Goal: Navigation & Orientation: Find specific page/section

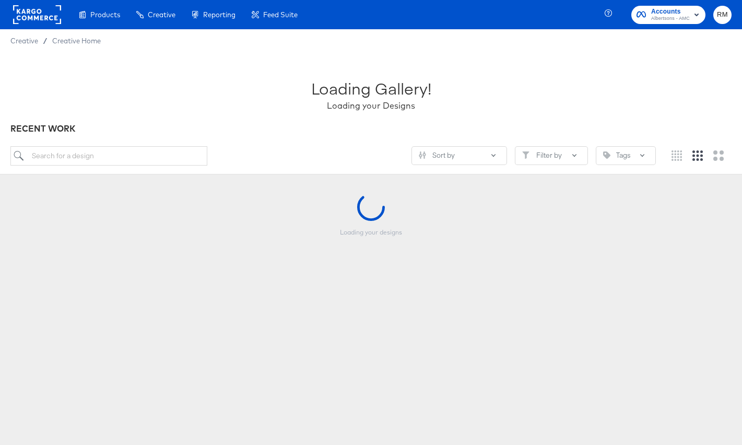
click at [685, 14] on span "Accounts" at bounding box center [670, 11] width 39 height 11
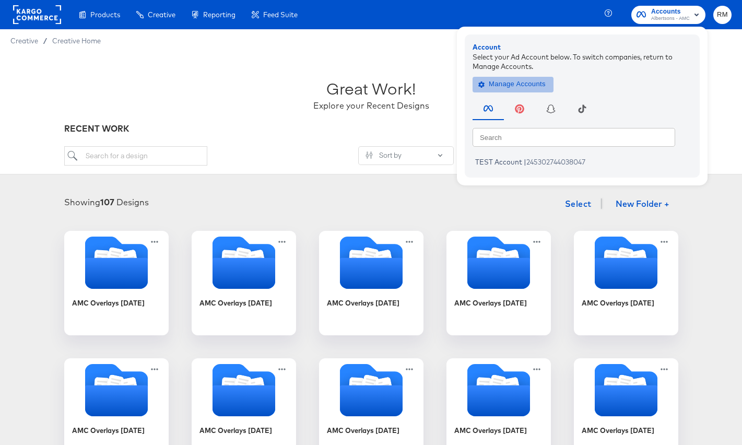
click at [517, 86] on span "Manage Accounts" at bounding box center [512, 84] width 65 height 12
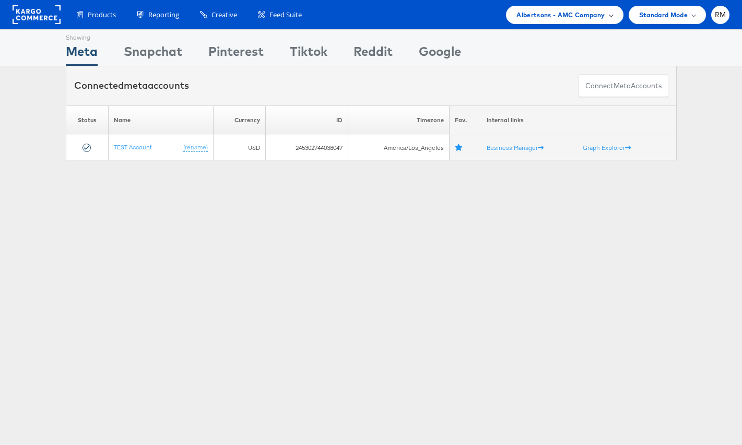
click at [590, 14] on span "Albertsons - AMC Company" at bounding box center [561, 14] width 88 height 11
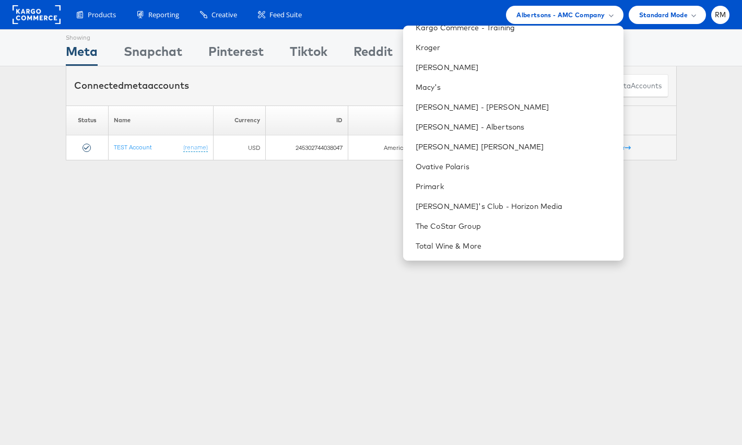
scroll to position [385, 0]
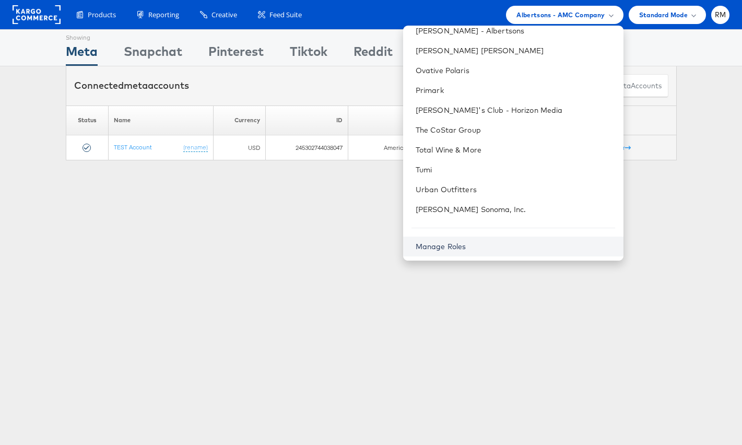
click at [466, 249] on link "Manage Roles" at bounding box center [441, 246] width 51 height 9
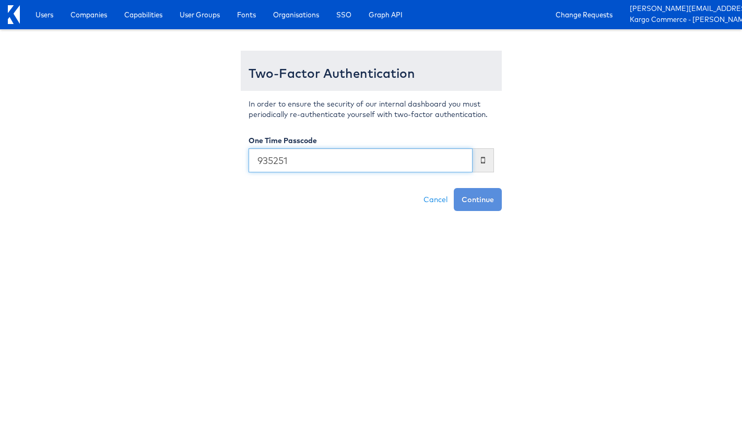
type input "935251"
click at [454, 188] on button "Continue" at bounding box center [478, 199] width 48 height 23
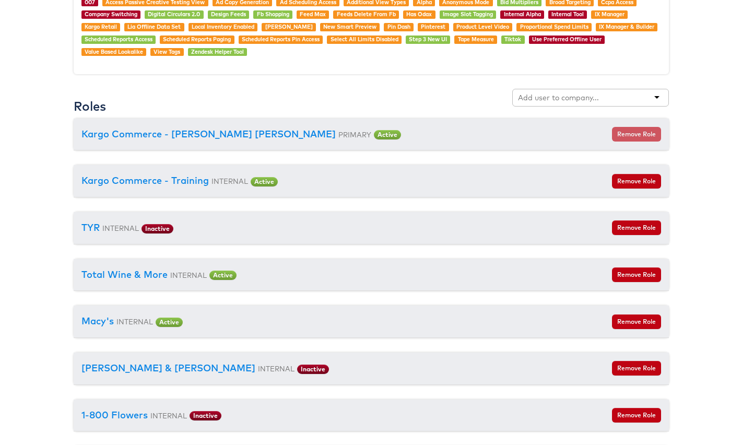
scroll to position [1165, 0]
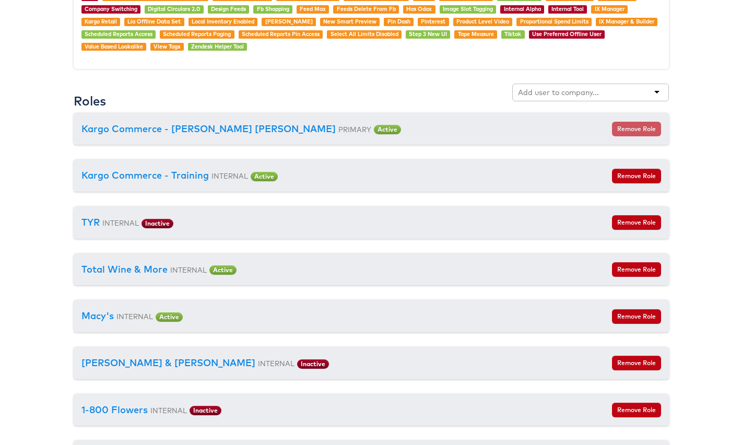
click at [642, 88] on div at bounding box center [590, 93] width 157 height 18
type input "cars"
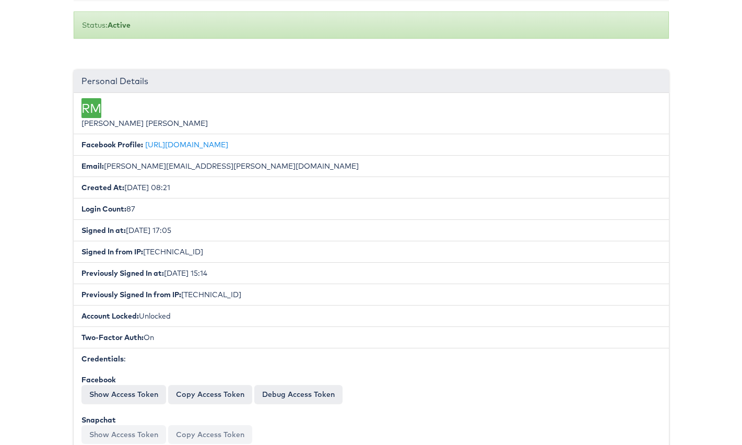
scroll to position [0, 0]
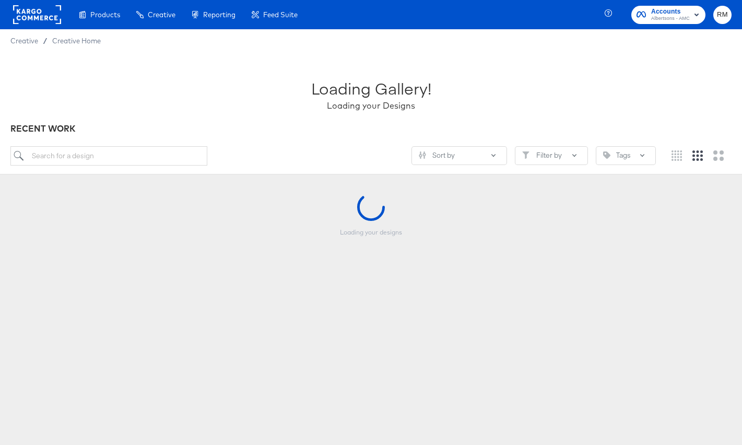
click at [683, 19] on span "Albertsons - AMC" at bounding box center [670, 19] width 39 height 8
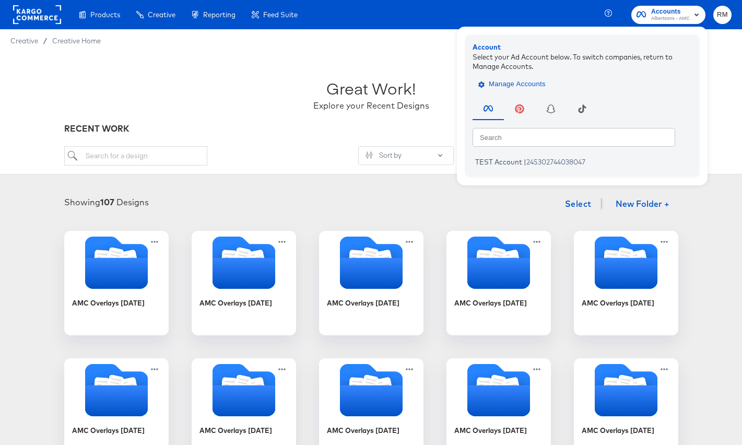
click at [510, 83] on span "Manage Accounts" at bounding box center [512, 84] width 65 height 12
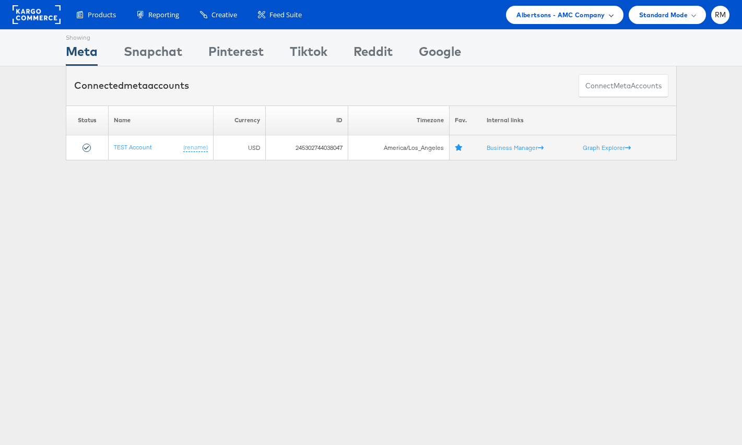
click at [587, 11] on span "Albertsons - AMC Company" at bounding box center [561, 14] width 88 height 11
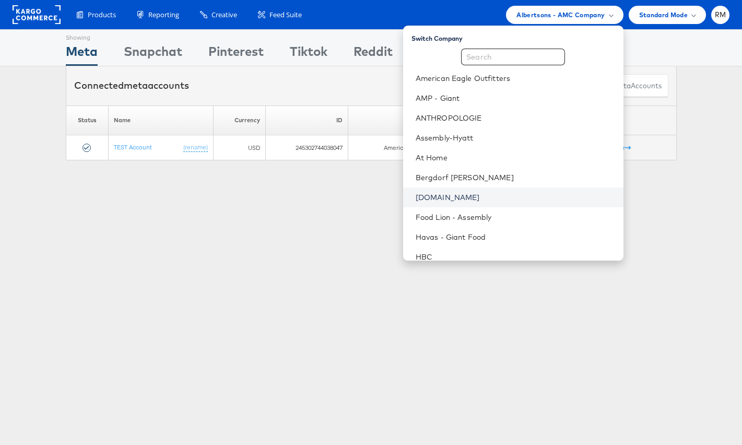
click at [499, 202] on link "[DOMAIN_NAME]" at bounding box center [516, 197] width 200 height 10
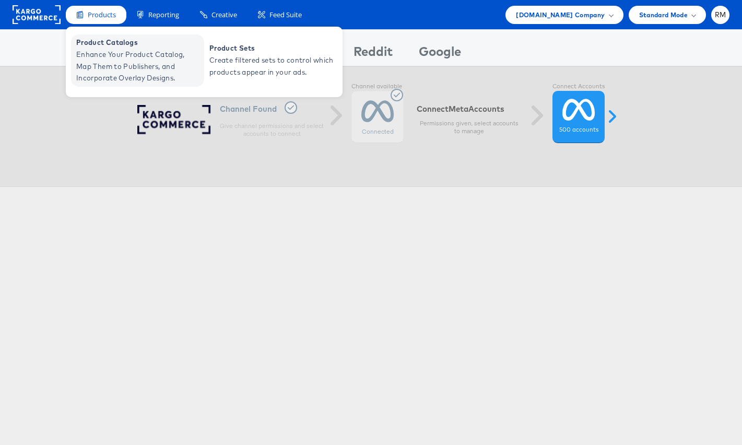
click at [119, 61] on span "Enhance Your Product Catalog, Map Them to Publishers, and Incorporate Overlay D…" at bounding box center [138, 67] width 125 height 36
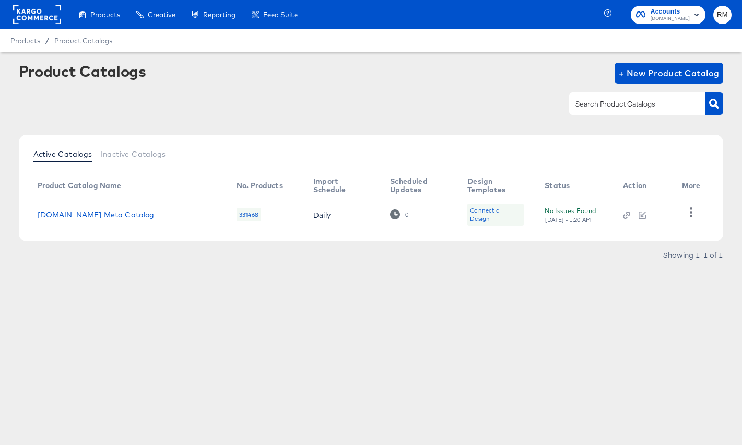
click at [119, 212] on link "Cars.com Meta Catalog" at bounding box center [96, 214] width 117 height 8
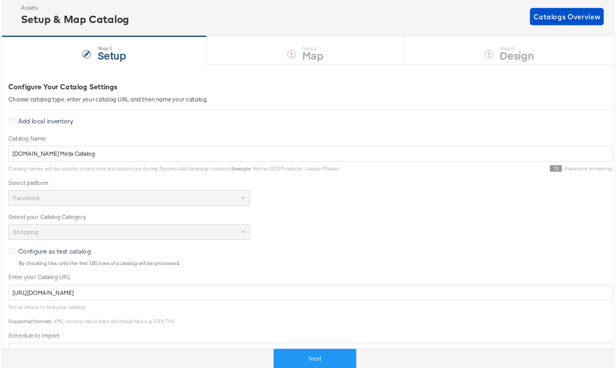
scroll to position [87, 0]
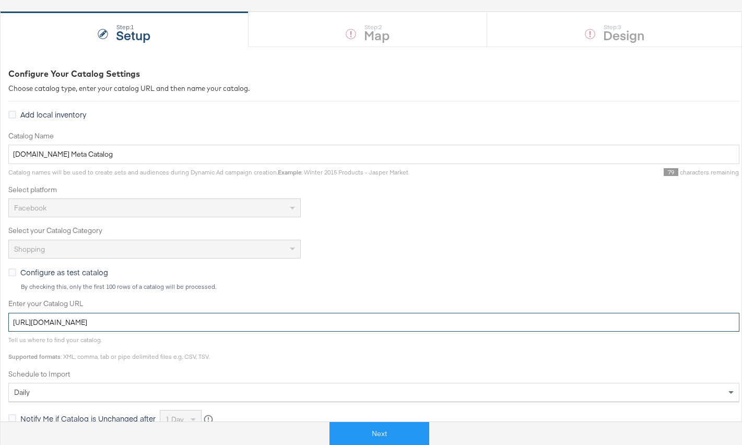
click at [206, 324] on input "https://ace.stitcherads.com/exports/1388/universal/none/universal/export.tsv.gz" at bounding box center [373, 322] width 731 height 19
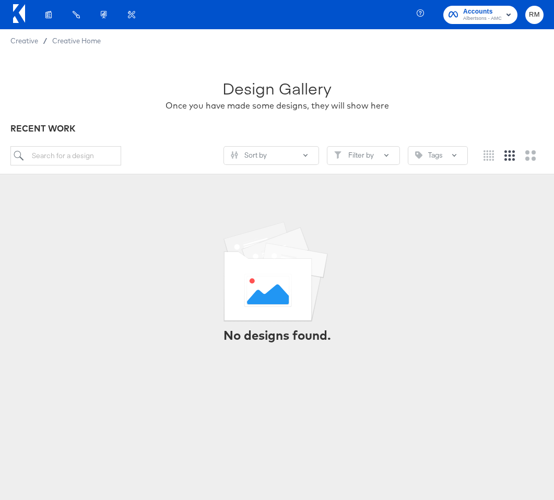
click at [484, 26] on div "Accounts Albertsons - AMC RM" at bounding box center [487, 14] width 134 height 29
click at [484, 14] on span "Accounts" at bounding box center [482, 11] width 39 height 11
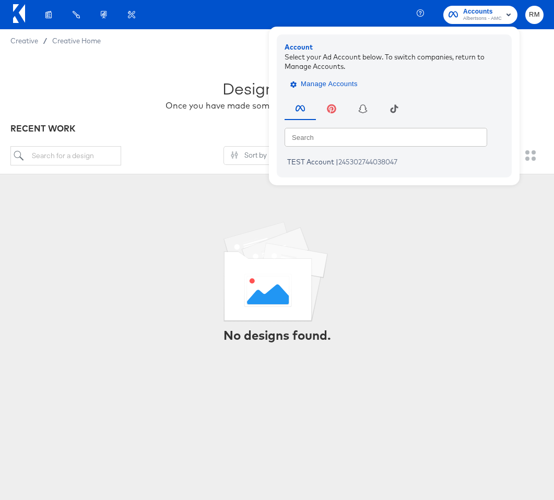
click at [327, 78] on button "Manage Accounts" at bounding box center [325, 84] width 81 height 16
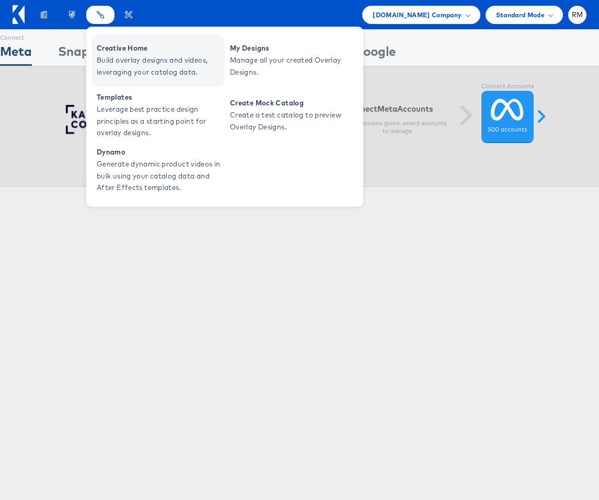
click at [111, 67] on span "Build overlay designs and videos, leveraging your catalog data." at bounding box center [159, 66] width 125 height 24
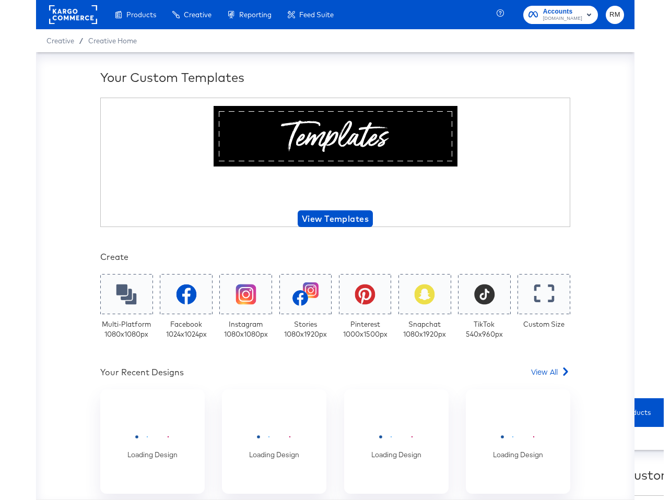
scroll to position [108, 0]
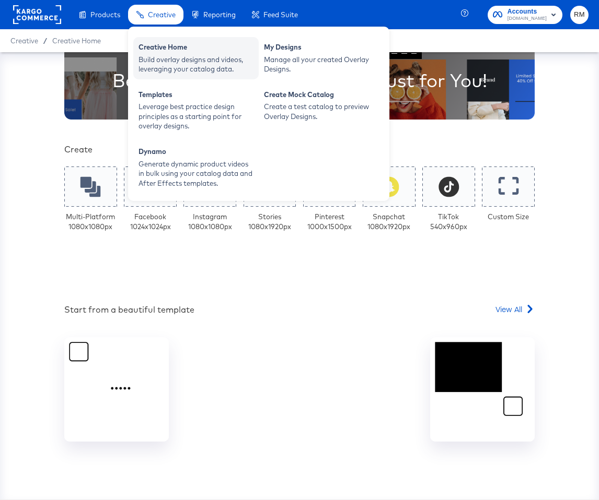
click at [158, 53] on div "Creative Home" at bounding box center [195, 48] width 115 height 13
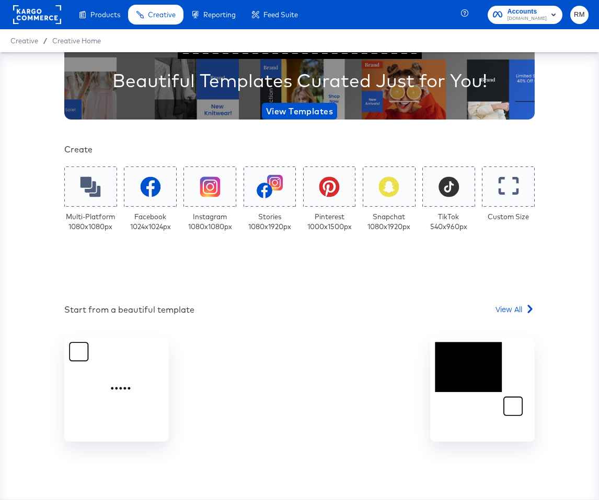
click at [531, 303] on div "Your Custom Templates Beautiful Templates Curated Just for You! View Templates …" at bounding box center [299, 230] width 470 height 539
click at [517, 304] on span "View All" at bounding box center [508, 309] width 27 height 10
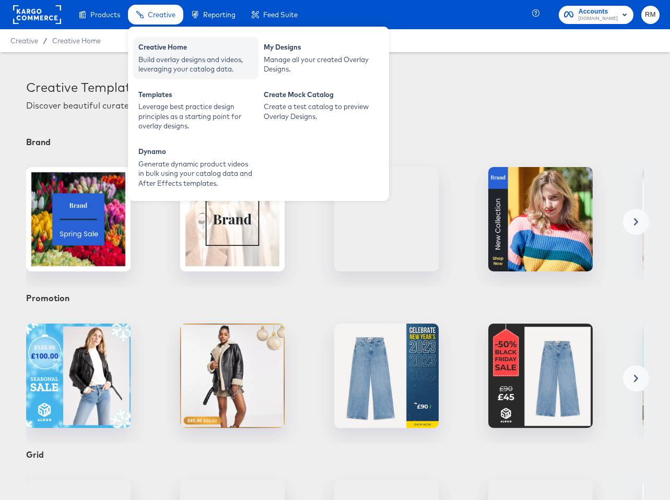
click at [158, 55] on div "Build overlay designs and videos, leveraging your catalog data." at bounding box center [195, 64] width 115 height 19
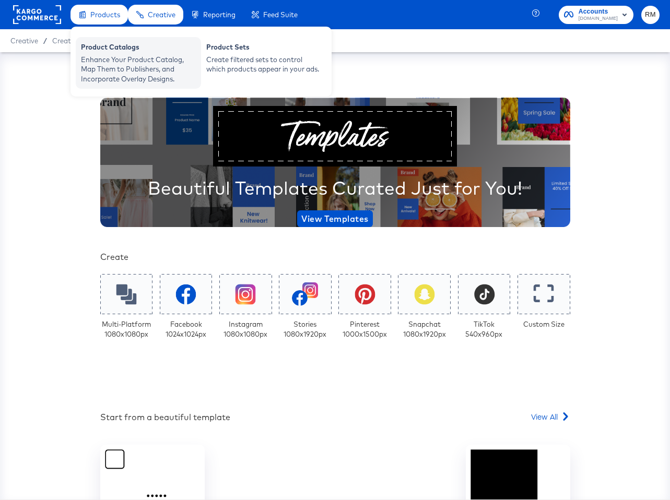
click at [116, 50] on div "Product Catalogs" at bounding box center [138, 48] width 115 height 13
